Goal: Transaction & Acquisition: Purchase product/service

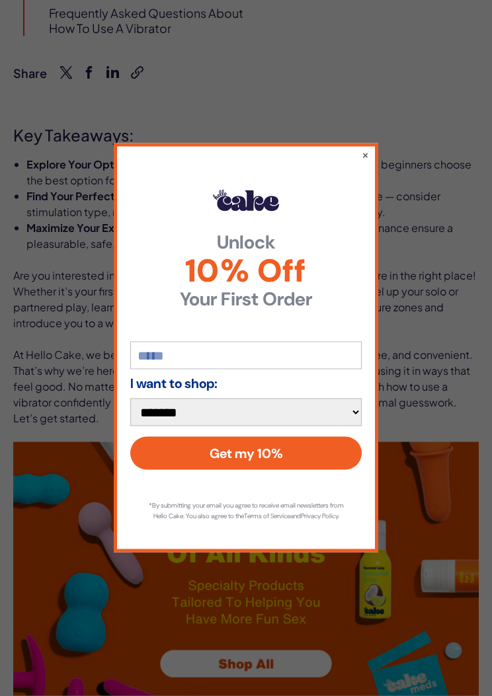
scroll to position [669, 0]
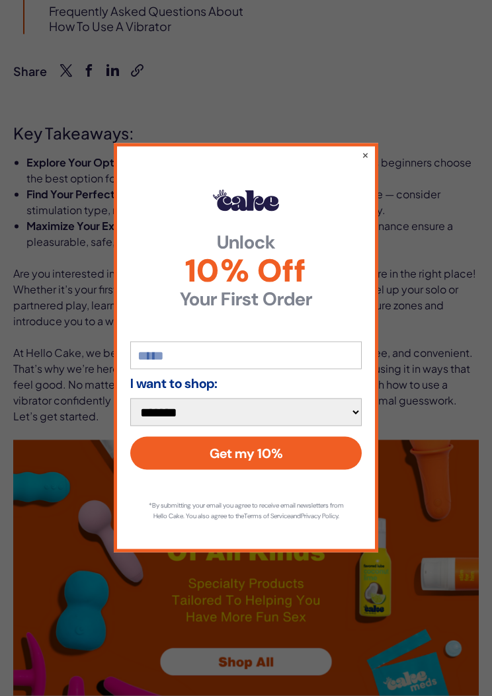
click at [376, 157] on div "**********" at bounding box center [246, 347] width 264 height 409
click at [456, 132] on div "**********" at bounding box center [246, 348] width 492 height 696
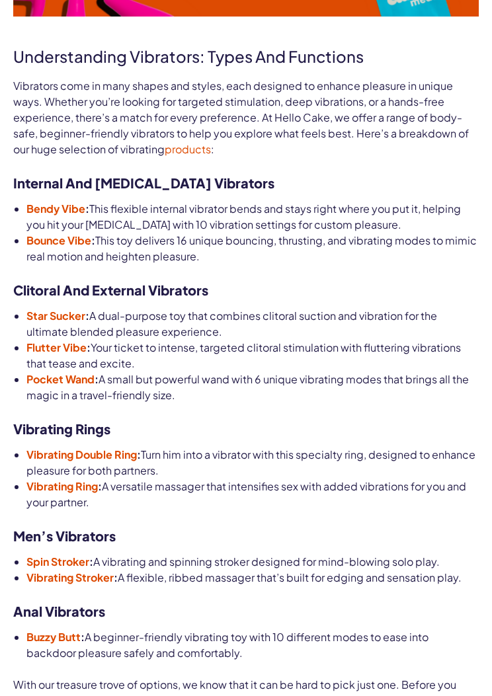
scroll to position [1355, 0]
click at [81, 378] on strong "Pocket Wand" at bounding box center [60, 379] width 68 height 14
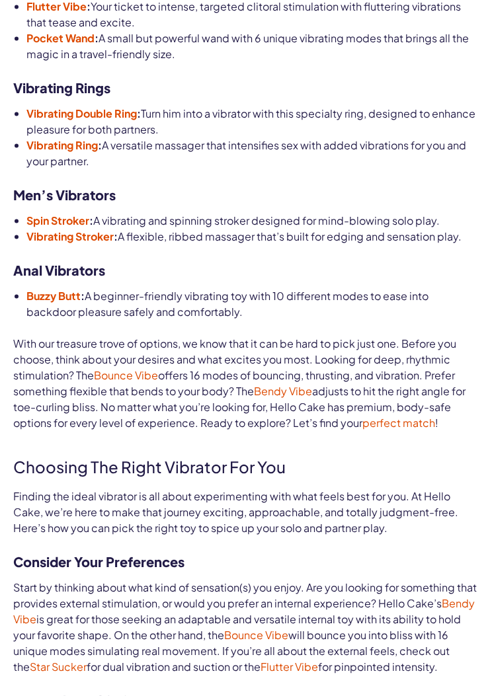
scroll to position [1696, 0]
click at [71, 215] on strong "Spin Stroker" at bounding box center [57, 220] width 63 height 14
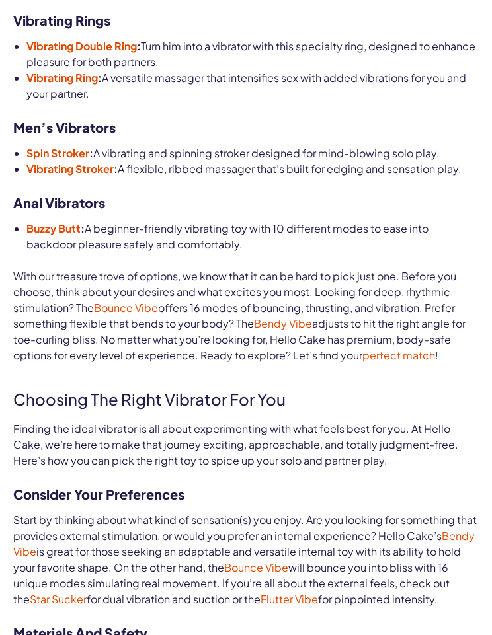
scroll to position [1763, 0]
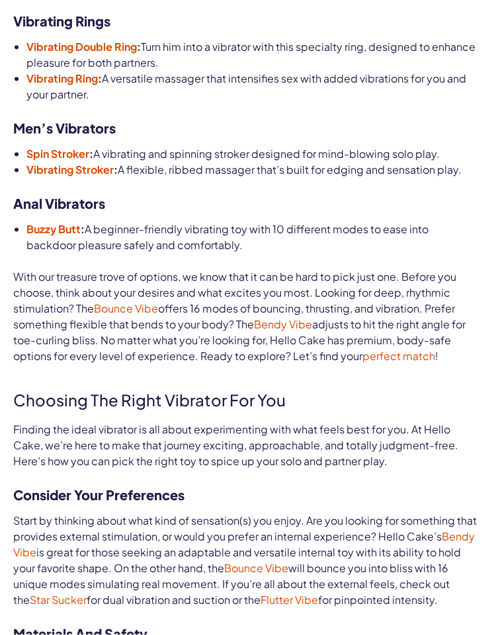
click at [112, 163] on strong "Vibrating Stroker" at bounding box center [69, 170] width 87 height 14
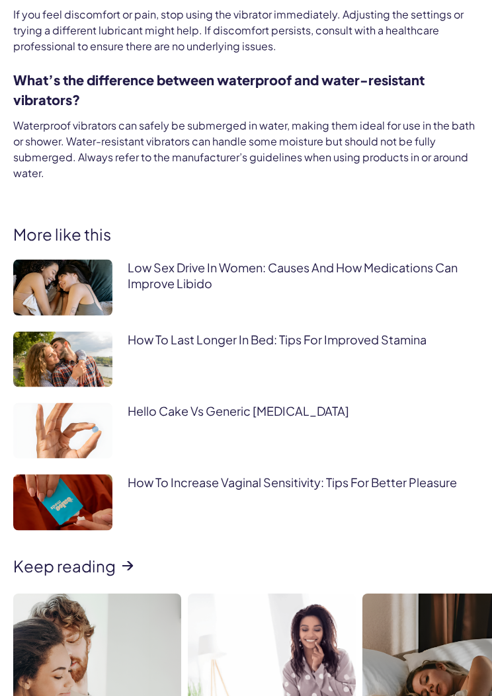
scroll to position [4772, 0]
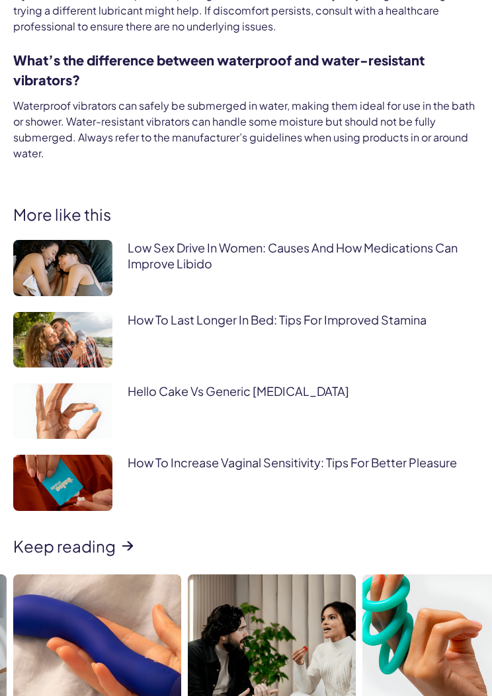
click at [270, 240] on link "Low Sex Drive In Women: Causes And How Medications Can Improve Libido" at bounding box center [293, 255] width 330 height 30
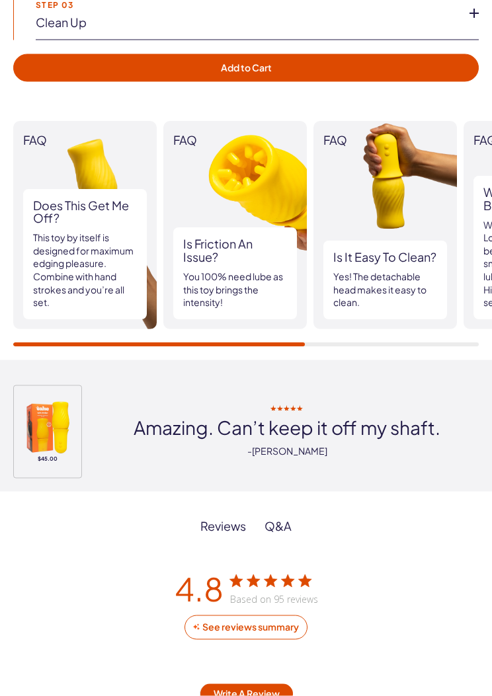
scroll to position [1158, 0]
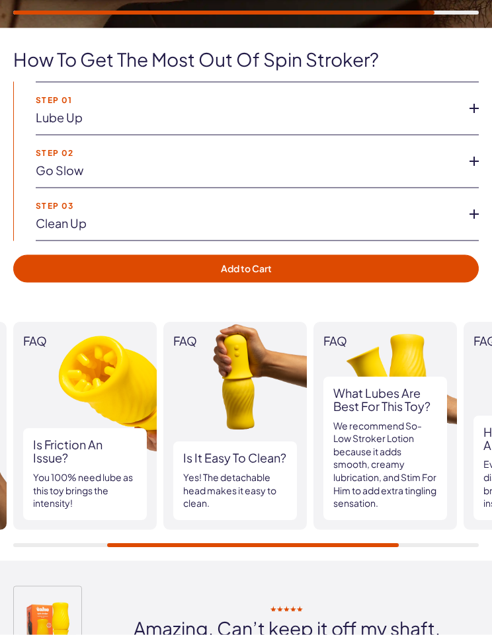
click at [464, 273] on button "Add to Cart" at bounding box center [245, 269] width 465 height 28
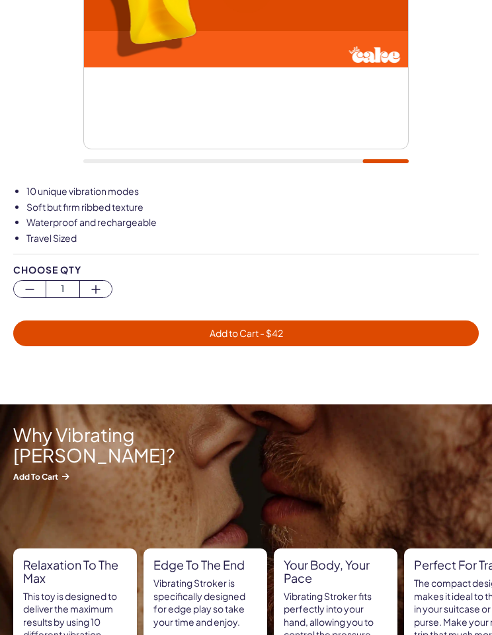
scroll to position [316, 0]
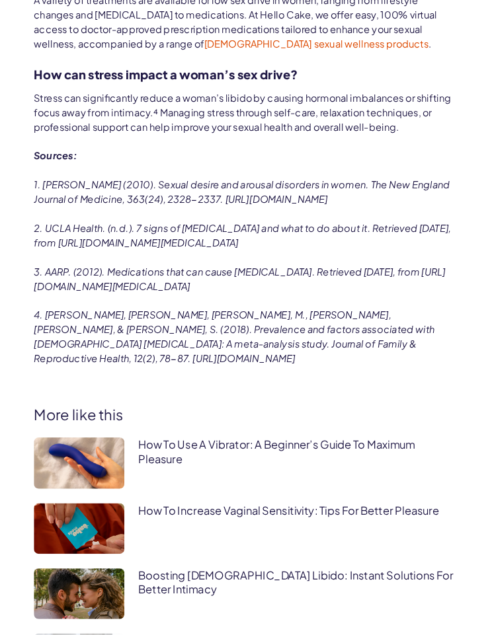
scroll to position [4821, 0]
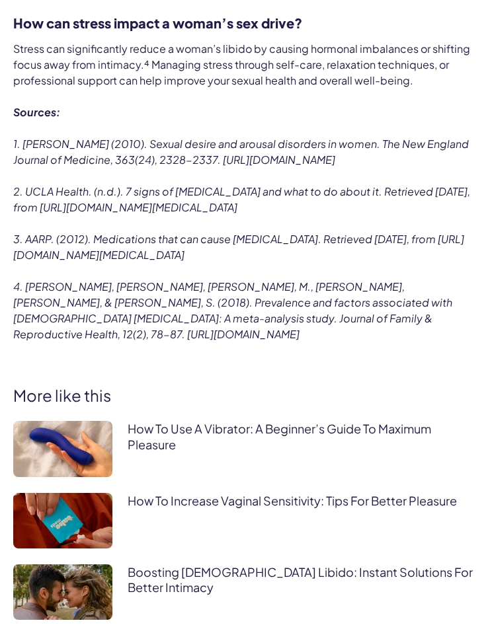
click at [106, 421] on img at bounding box center [62, 449] width 99 height 56
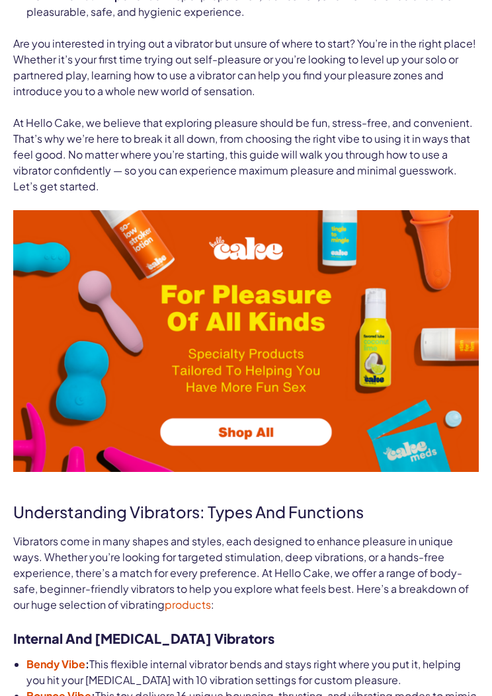
scroll to position [903, 0]
